Goal: Information Seeking & Learning: Learn about a topic

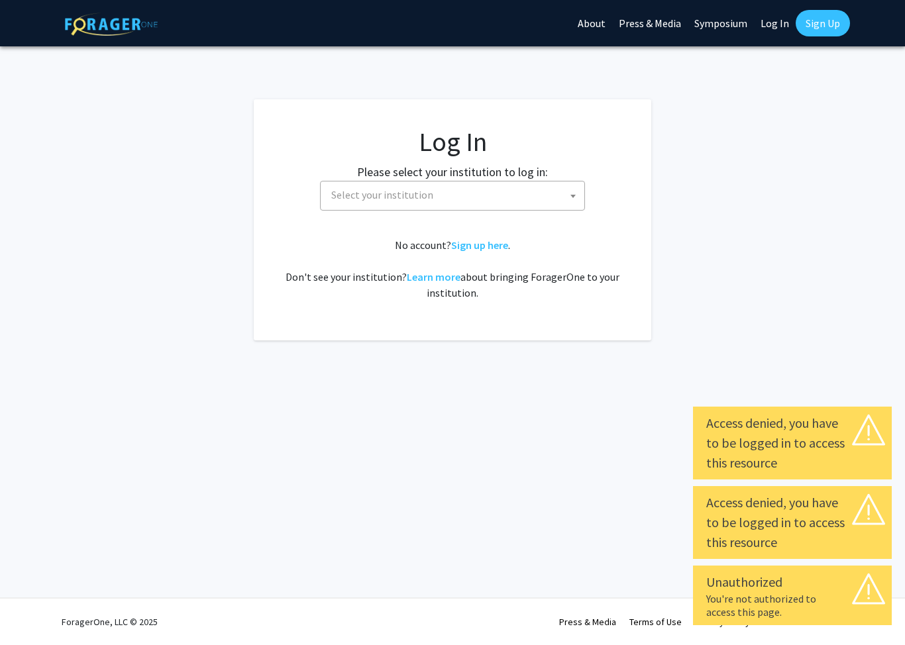
click at [546, 205] on span "Select your institution" at bounding box center [455, 195] width 258 height 27
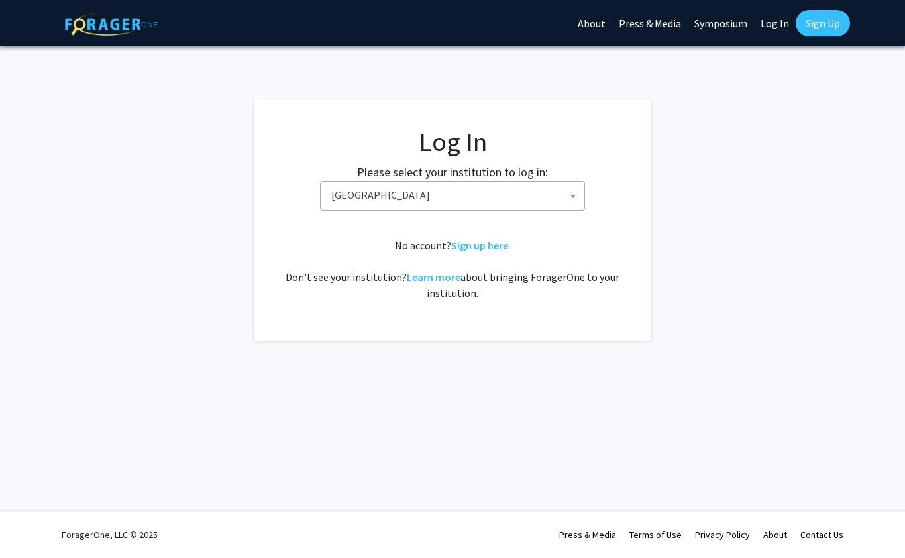
click at [568, 203] on span at bounding box center [572, 196] width 13 height 29
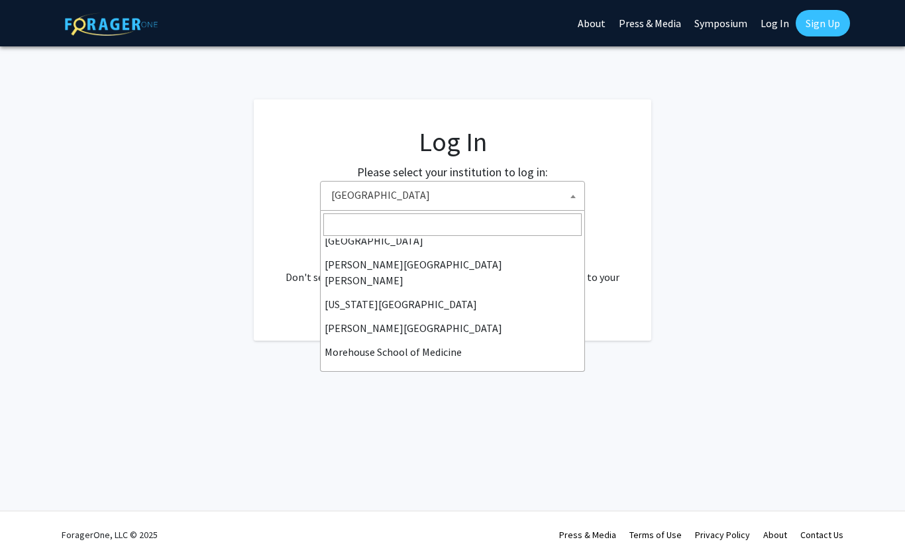
scroll to position [248, 0]
select select "1"
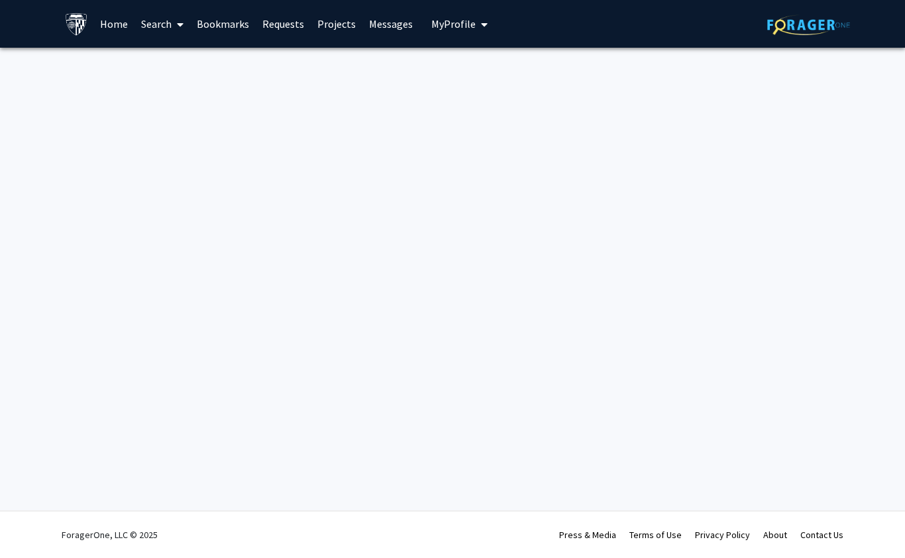
click at [114, 18] on link "Home" at bounding box center [113, 24] width 41 height 46
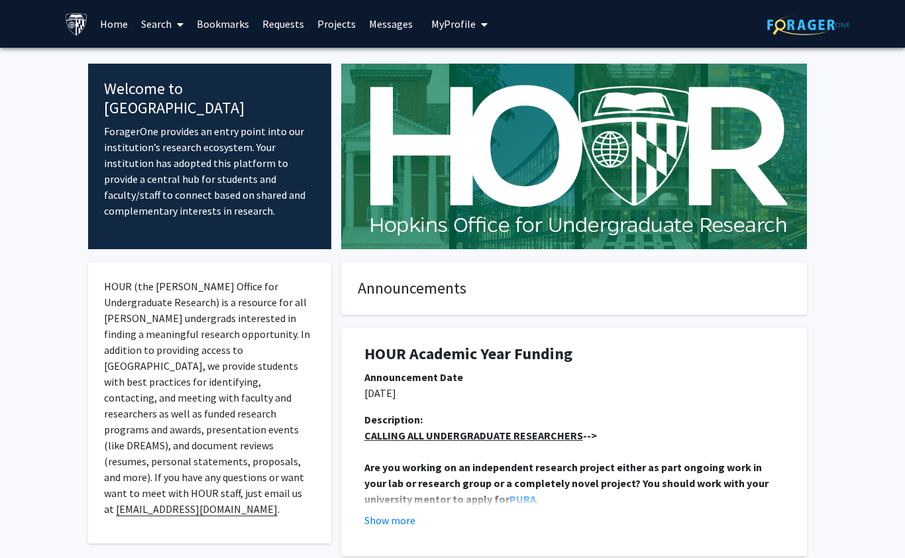
click at [335, 27] on link "Projects" at bounding box center [337, 24] width 52 height 46
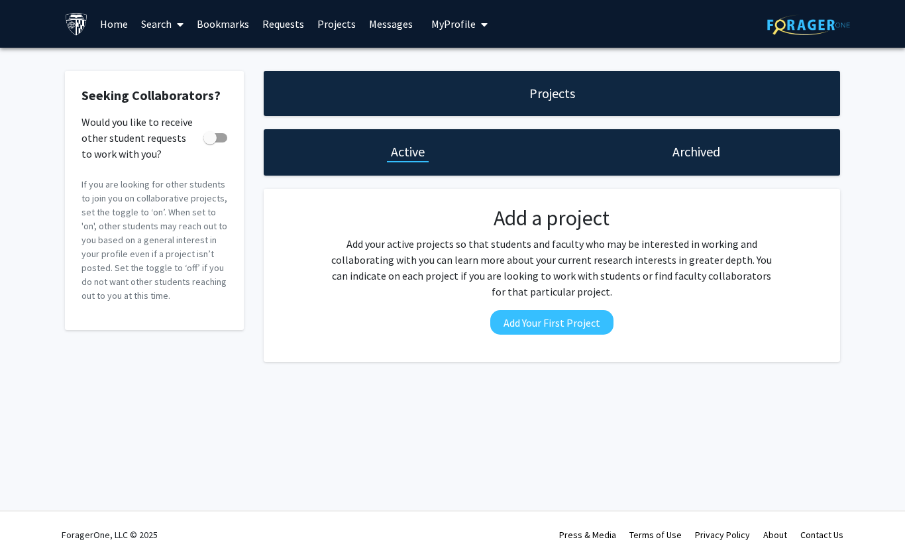
click at [155, 13] on link "Search" at bounding box center [162, 24] width 56 height 46
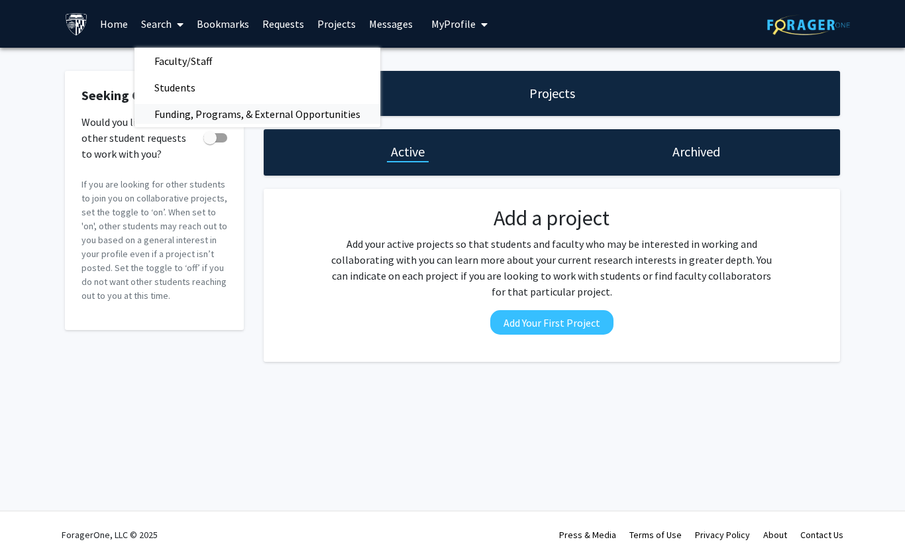
click at [166, 109] on span "Funding, Programs, & External Opportunities" at bounding box center [257, 114] width 246 height 27
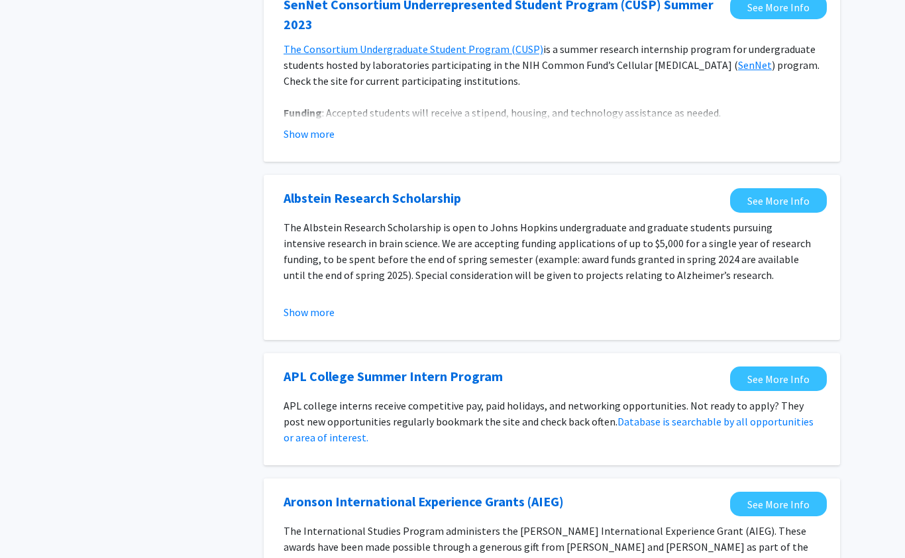
scroll to position [677, 0]
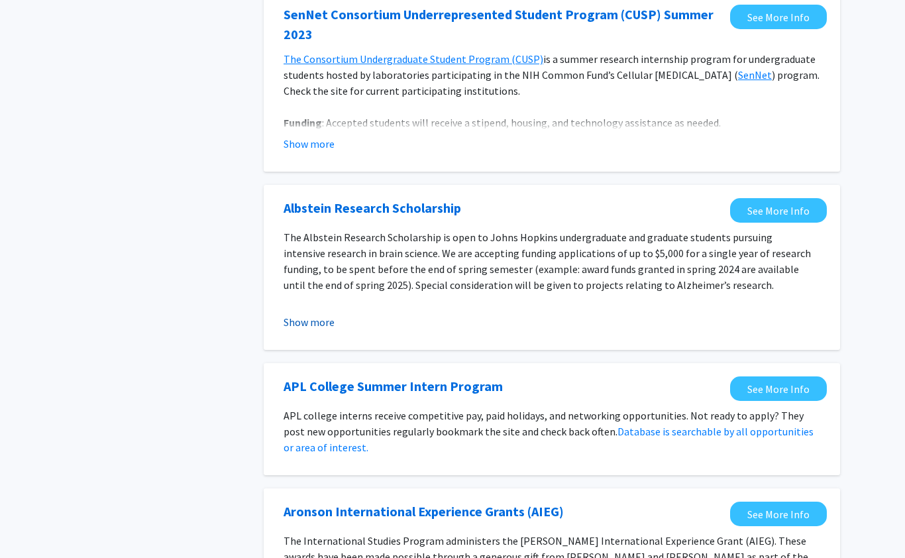
click at [304, 325] on button "Show more" at bounding box center [309, 322] width 51 height 16
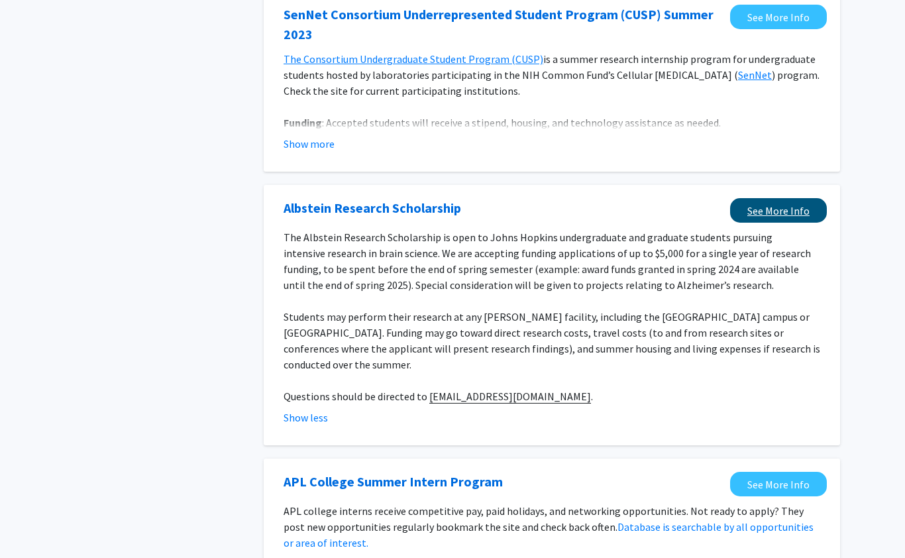
click at [782, 205] on link "See More Info" at bounding box center [778, 210] width 97 height 25
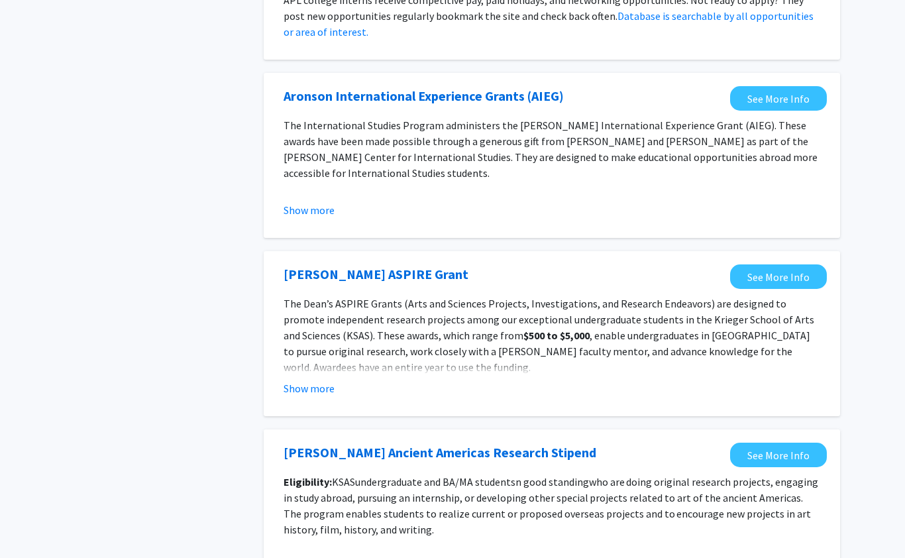
scroll to position [1189, 0]
click at [754, 328] on p "The [PERSON_NAME] ASPIRE Grants (Arts and Sciences Projects, Investigations, an…" at bounding box center [552, 335] width 537 height 80
click at [308, 380] on button "Show more" at bounding box center [309, 388] width 51 height 16
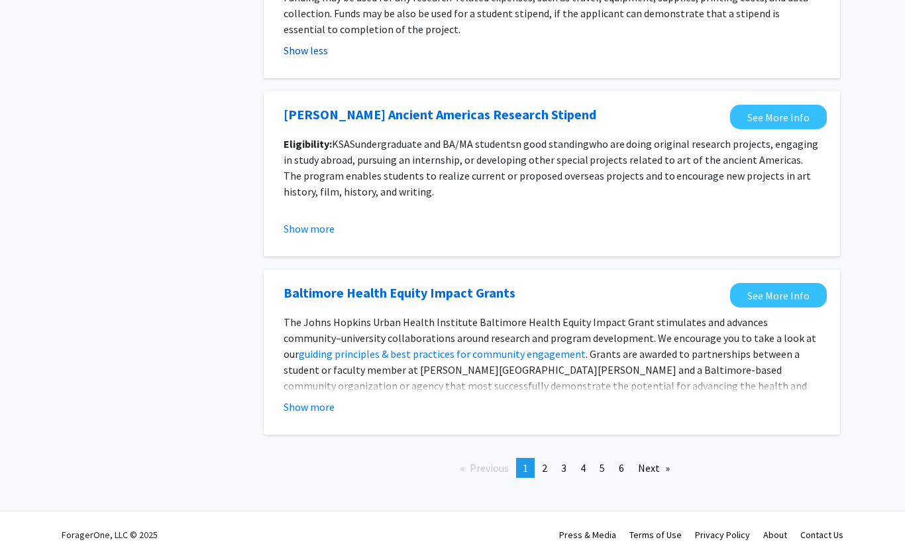
scroll to position [1667, 0]
click at [794, 283] on link "See More Info" at bounding box center [778, 295] width 97 height 25
click at [543, 461] on span "2" at bounding box center [544, 467] width 5 height 13
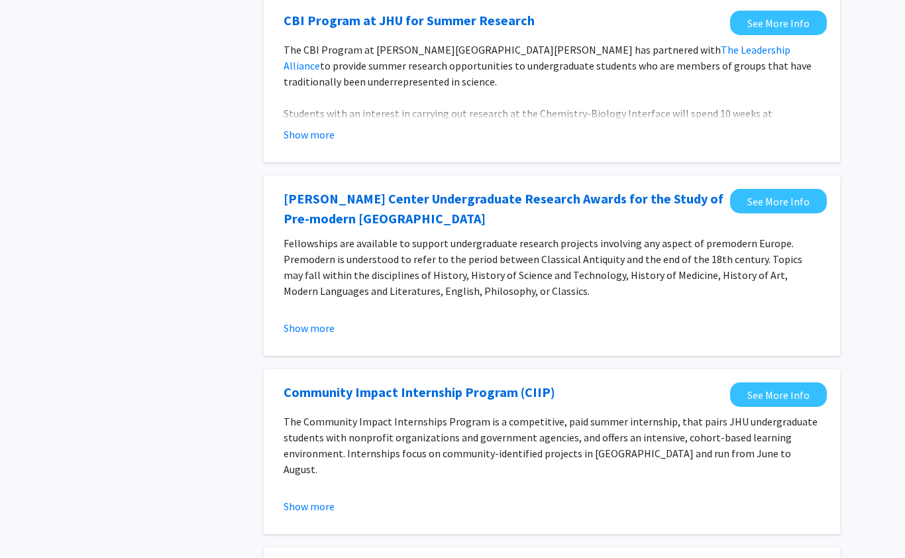
scroll to position [859, 0]
